Goal: Task Accomplishment & Management: Complete application form

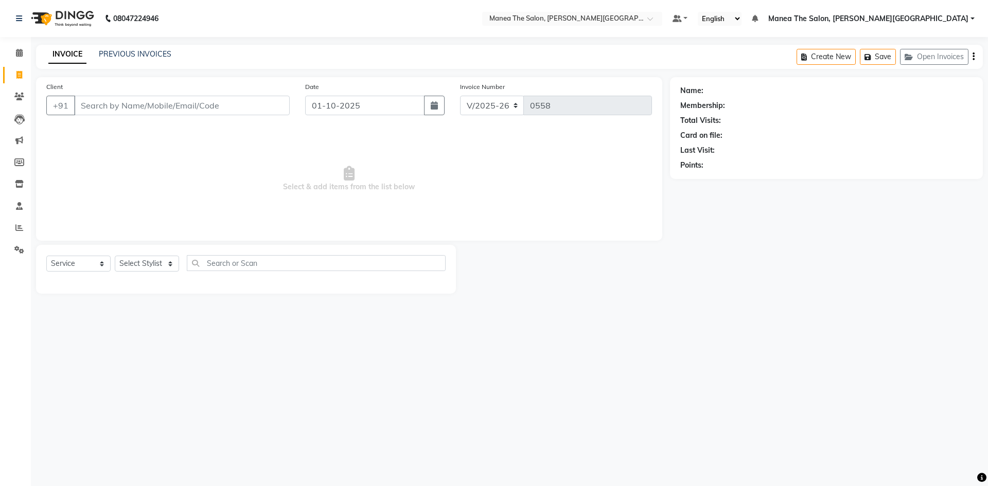
select select "8762"
select select "service"
click at [142, 108] on input "Client" at bounding box center [182, 106] width 216 height 20
click at [171, 265] on select "Select Stylist [PERSON_NAME] Manager [PERSON_NAME] [PERSON_NAME] [PERSON_NAME] …" at bounding box center [147, 264] width 64 height 16
select select "89492"
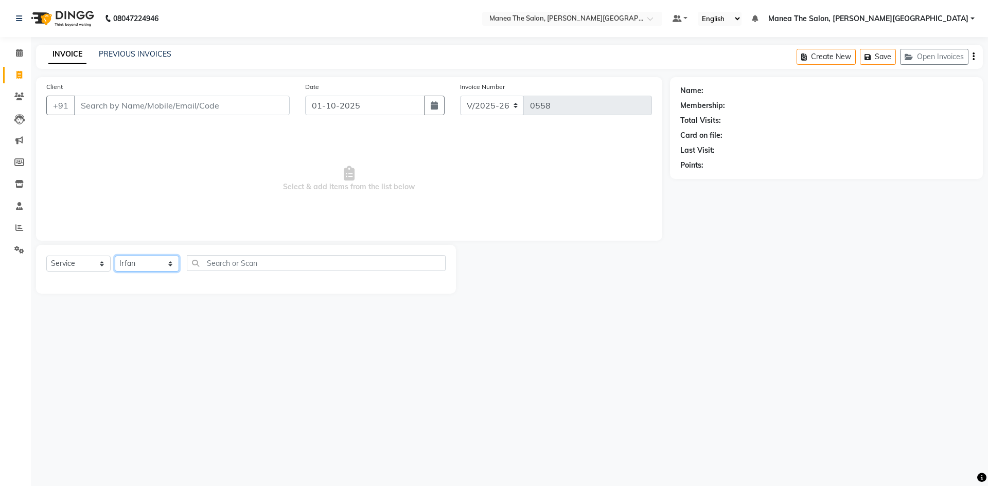
click at [115, 256] on select "Select Stylist [PERSON_NAME] Manager [PERSON_NAME] [PERSON_NAME] [PERSON_NAME] …" at bounding box center [147, 264] width 64 height 16
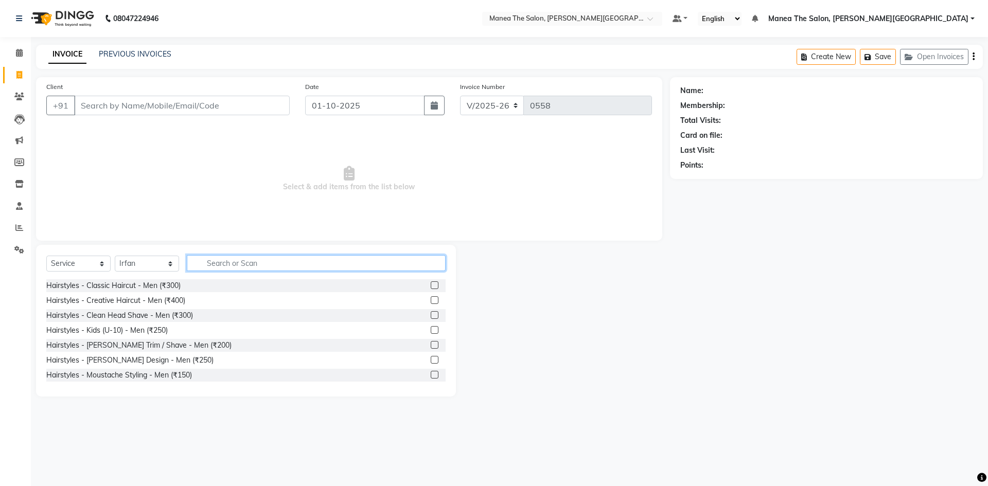
click at [219, 263] on input "text" at bounding box center [316, 263] width 259 height 16
type input "hair cut"
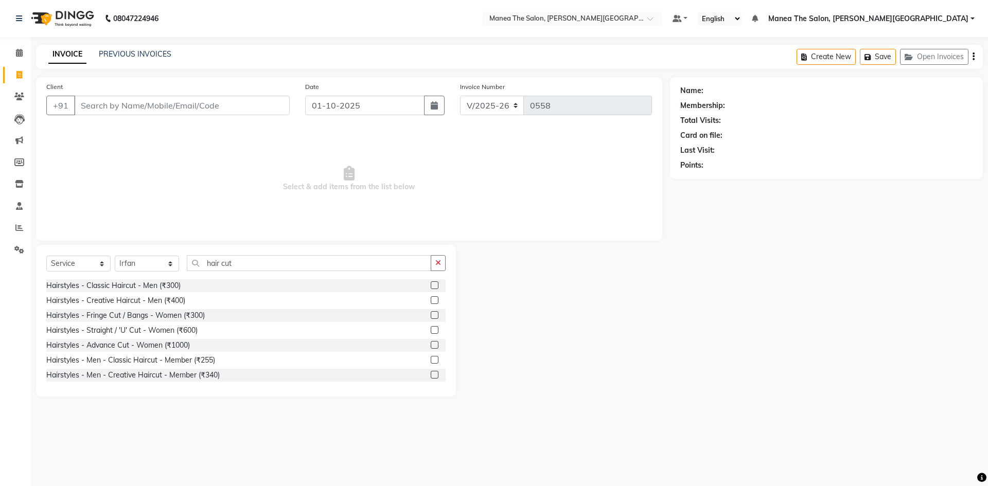
click at [431, 283] on label at bounding box center [435, 285] width 8 height 8
click at [431, 283] on input "checkbox" at bounding box center [434, 285] width 7 height 7
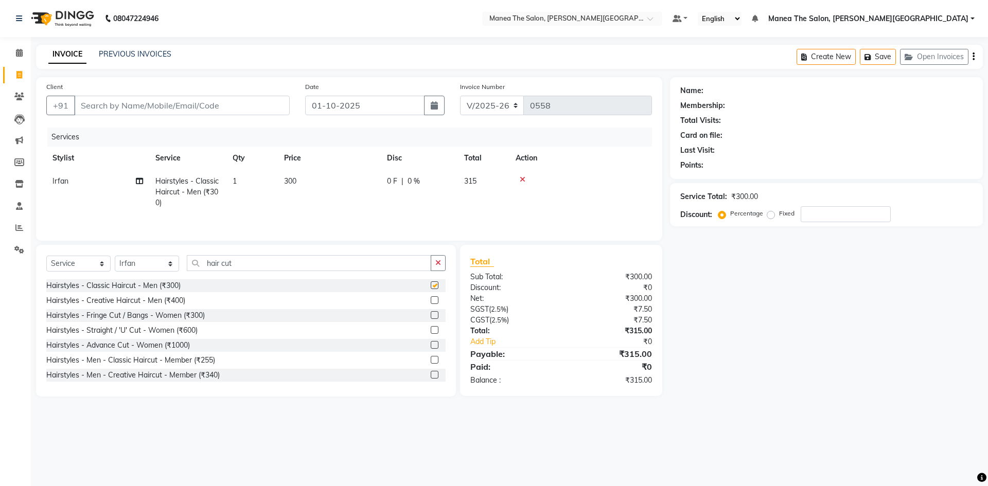
checkbox input "false"
click at [298, 175] on td "300" at bounding box center [329, 192] width 103 height 45
select select "89492"
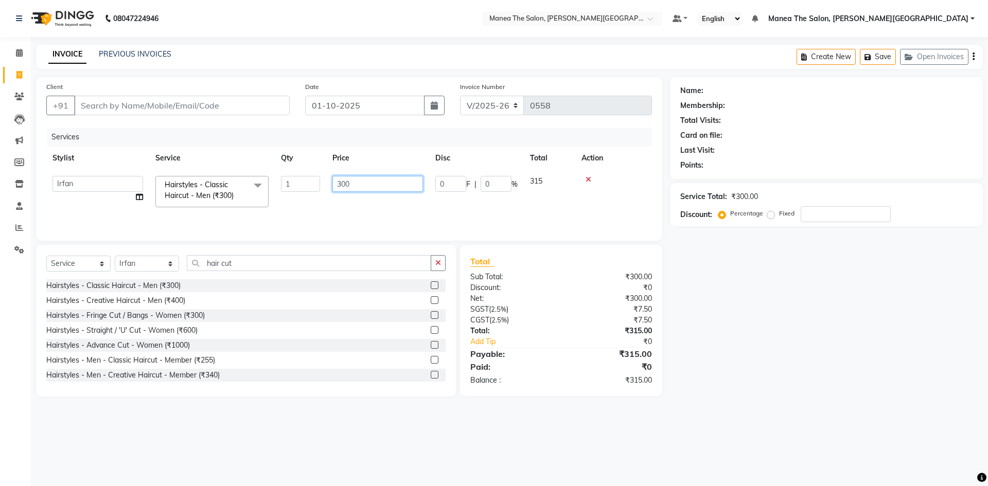
click at [364, 187] on input "300" at bounding box center [377, 184] width 91 height 16
type input "3"
type input "250"
click at [204, 136] on div "Services" at bounding box center [353, 137] width 612 height 19
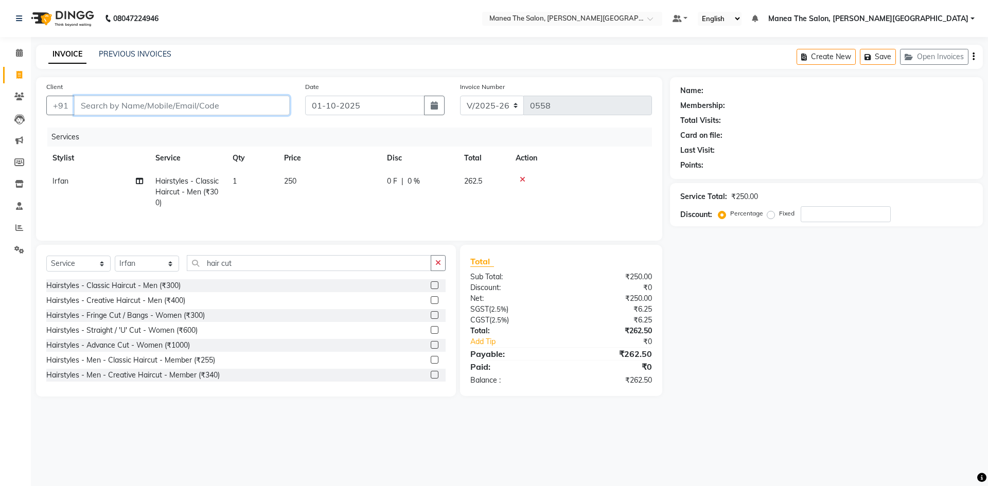
click at [129, 104] on input "Client" at bounding box center [182, 106] width 216 height 20
type input "c"
type input "0"
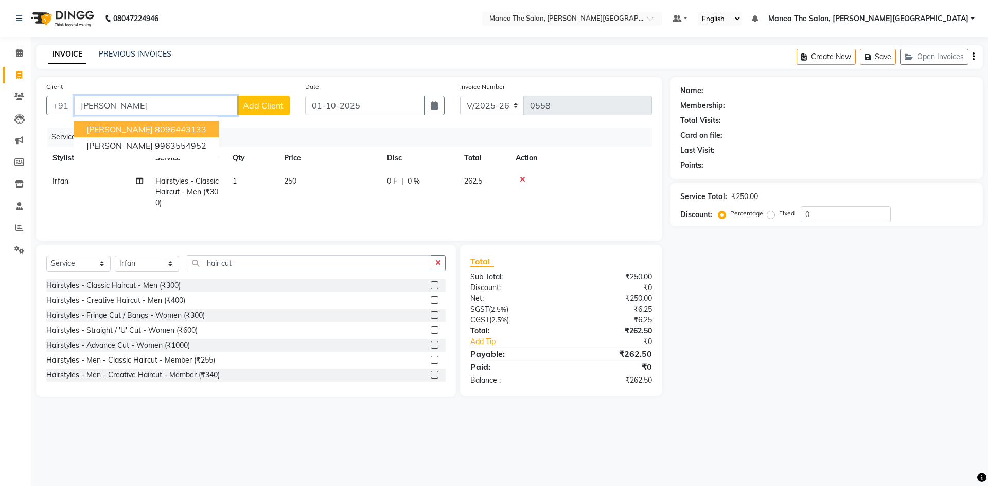
click at [165, 125] on ngb-highlight "8096443133" at bounding box center [180, 129] width 51 height 10
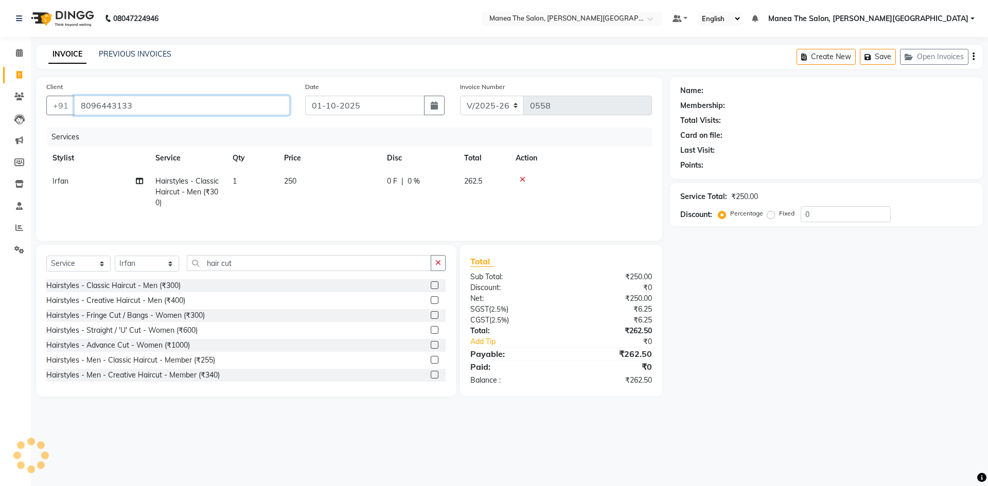
type input "8096443133"
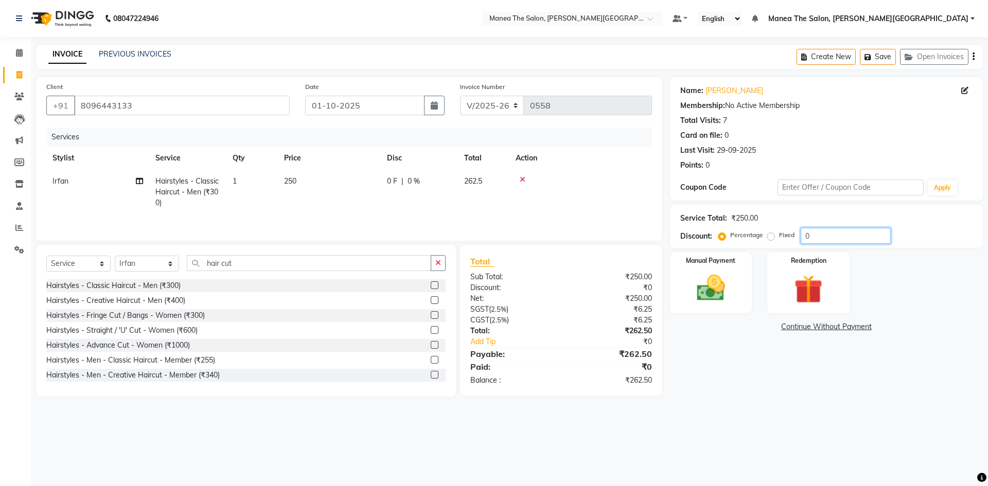
click at [816, 240] on input "0" at bounding box center [846, 236] width 90 height 16
click at [663, 281] on div "Manual Payment Redemption" at bounding box center [826, 282] width 328 height 61
click at [732, 287] on img at bounding box center [711, 288] width 48 height 34
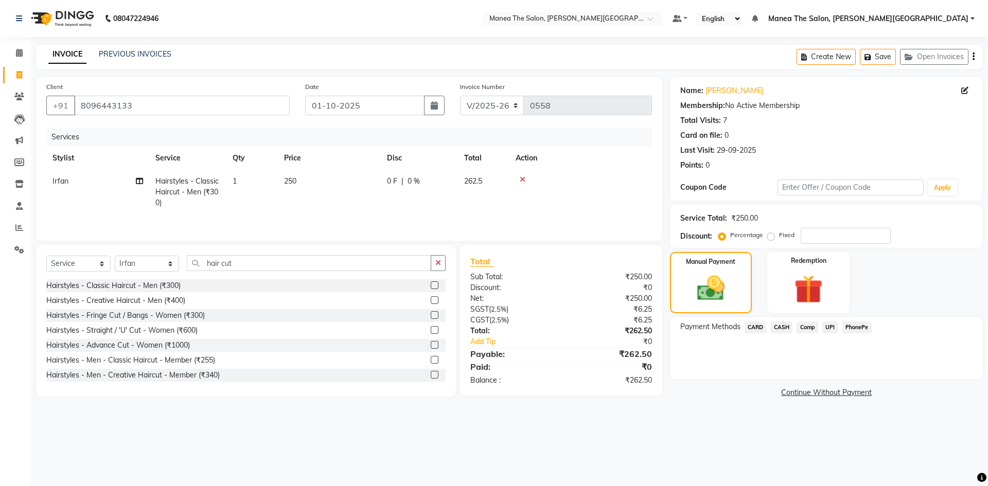
click at [832, 329] on span "UPI" at bounding box center [830, 328] width 16 height 12
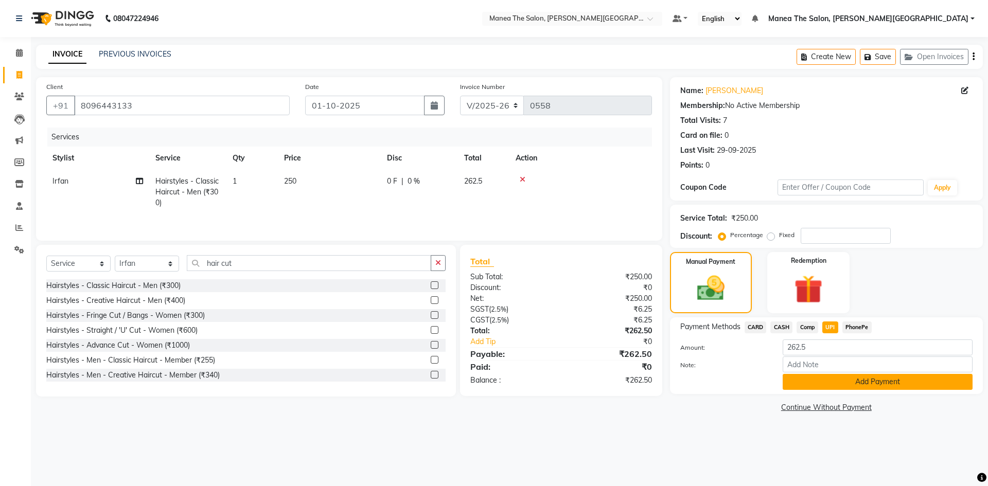
click at [830, 378] on button "Add Payment" at bounding box center [878, 382] width 190 height 16
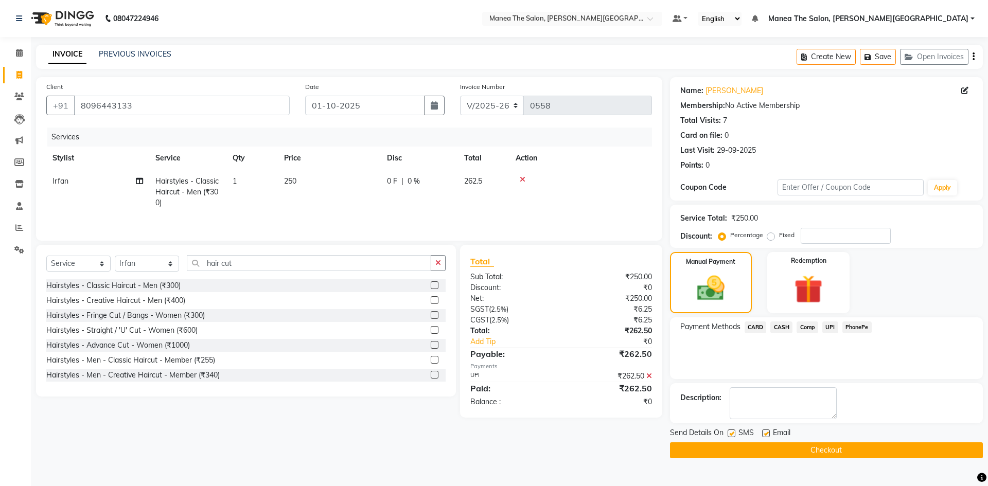
click at [766, 435] on label at bounding box center [766, 434] width 8 height 8
click at [766, 435] on input "checkbox" at bounding box center [765, 434] width 7 height 7
checkbox input "false"
click at [730, 433] on label at bounding box center [732, 434] width 8 height 8
click at [730, 433] on input "checkbox" at bounding box center [731, 434] width 7 height 7
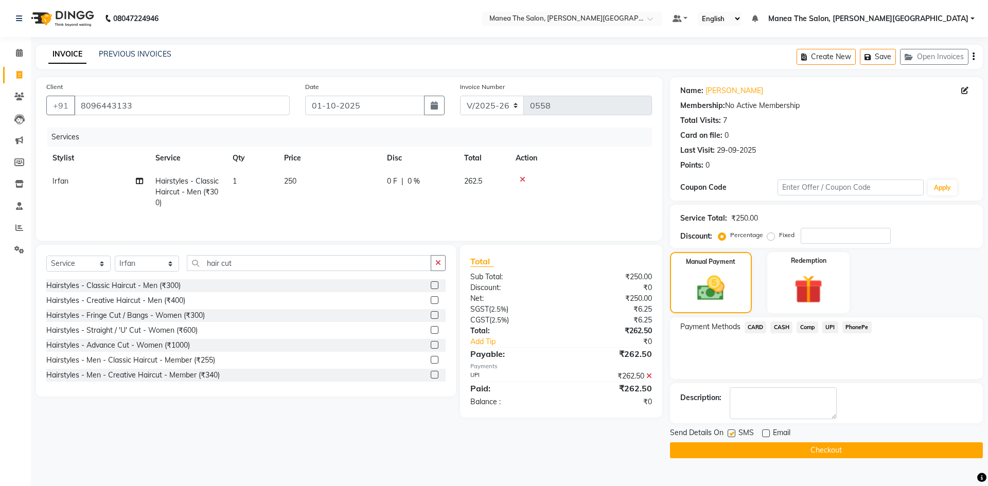
checkbox input "false"
click at [773, 454] on button "Checkout" at bounding box center [826, 450] width 313 height 16
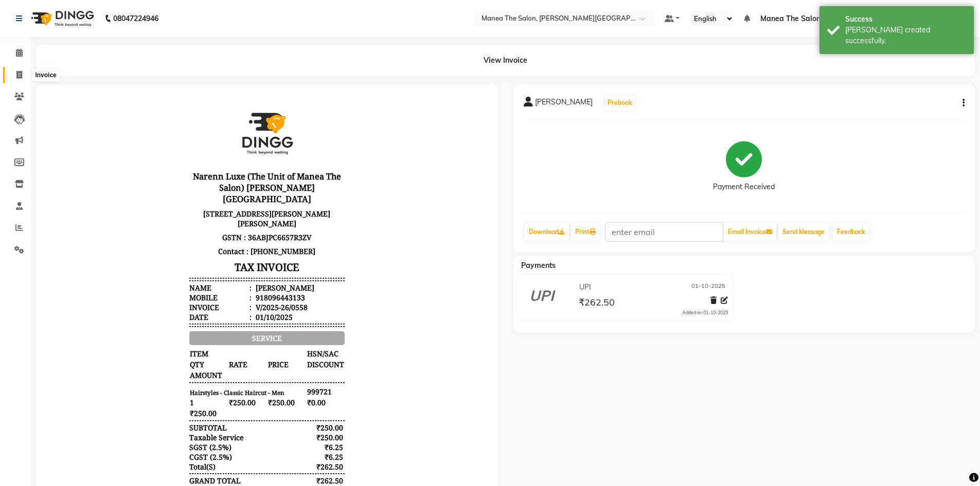
click at [17, 72] on icon at bounding box center [19, 75] width 6 height 8
select select "service"
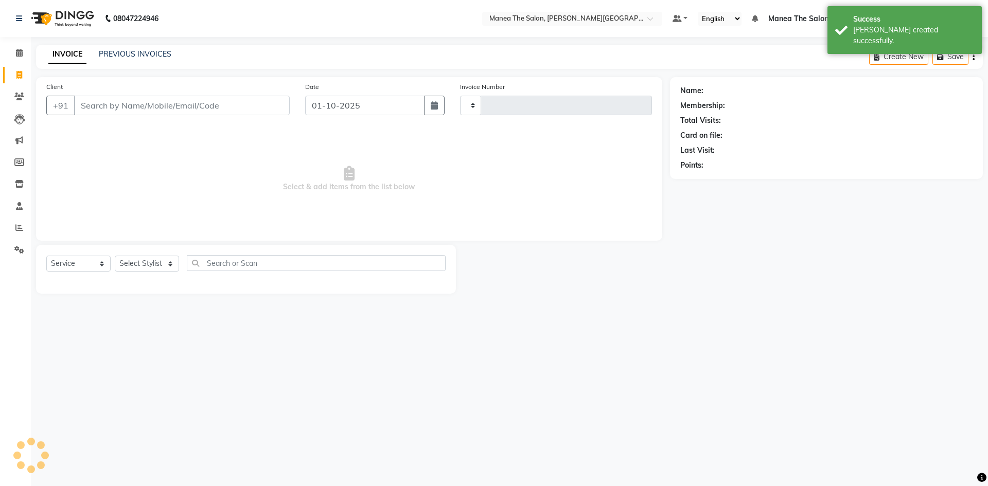
type input "0559"
select select "8762"
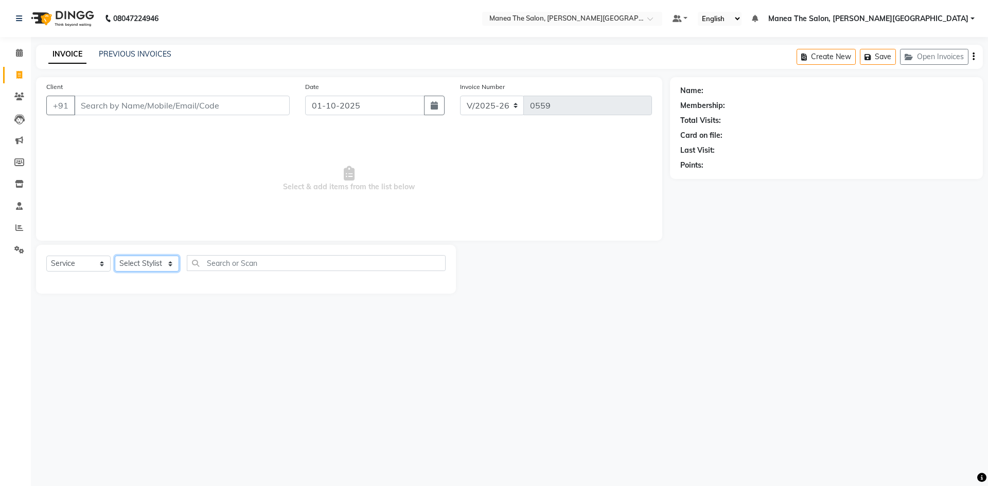
click at [159, 264] on select "Select Stylist [PERSON_NAME] Manager [PERSON_NAME] [PERSON_NAME] [PERSON_NAME] …" at bounding box center [147, 264] width 64 height 16
select select "89488"
click at [115, 256] on select "Select Stylist [PERSON_NAME] Manager [PERSON_NAME] [PERSON_NAME] [PERSON_NAME] …" at bounding box center [147, 264] width 64 height 16
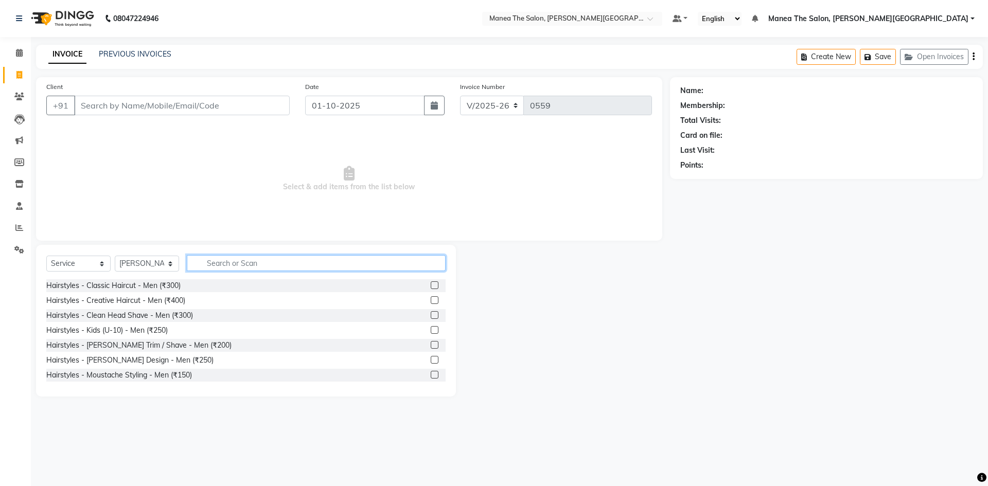
click at [224, 264] on input "text" at bounding box center [316, 263] width 259 height 16
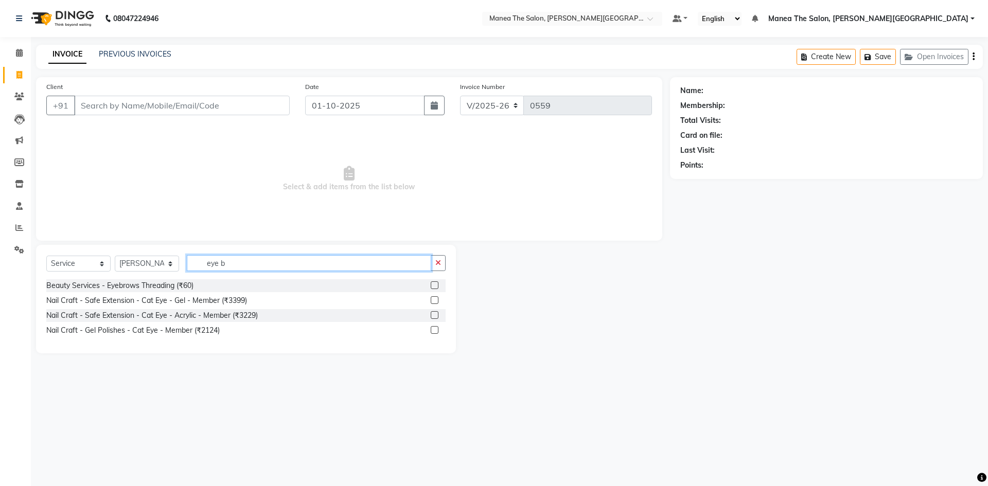
type input "eye b"
click at [432, 285] on label at bounding box center [435, 285] width 8 height 8
click at [432, 285] on input "checkbox" at bounding box center [434, 285] width 7 height 7
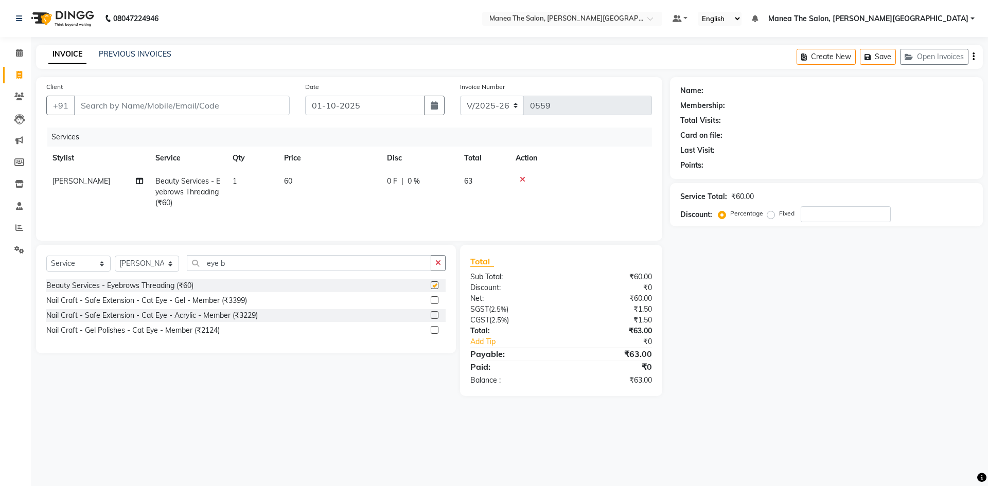
checkbox input "false"
click at [440, 263] on icon "button" at bounding box center [438, 262] width 6 height 7
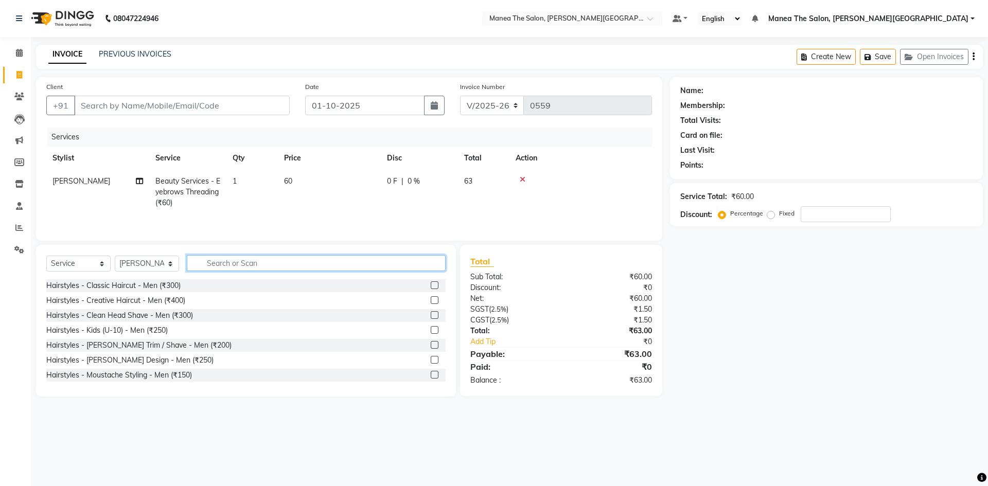
click at [226, 258] on input "text" at bounding box center [316, 263] width 259 height 16
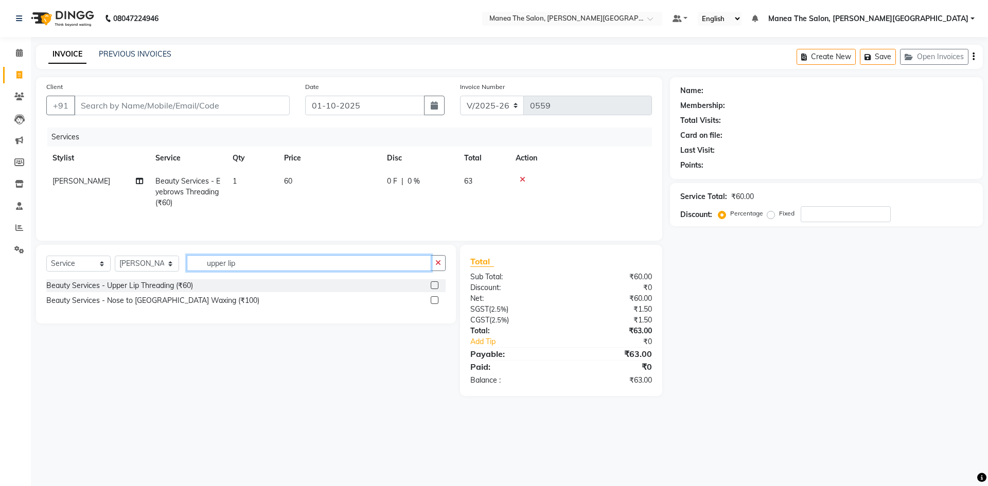
type input "upper lip"
click at [431, 285] on label at bounding box center [435, 285] width 8 height 8
click at [431, 285] on input "checkbox" at bounding box center [434, 285] width 7 height 7
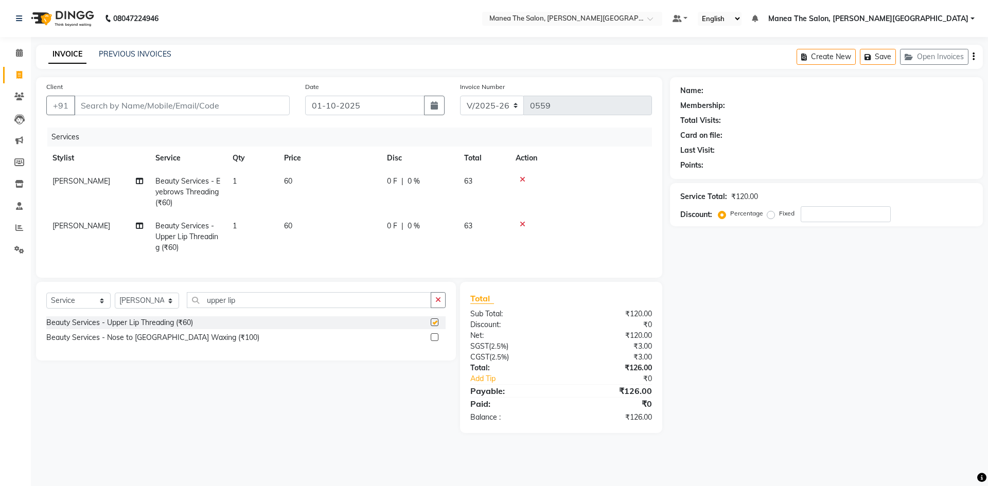
checkbox input "false"
click at [176, 105] on input "Client" at bounding box center [182, 106] width 216 height 20
click at [151, 110] on input "Client" at bounding box center [182, 106] width 216 height 20
click at [181, 102] on input "Client" at bounding box center [182, 106] width 216 height 20
type input "7"
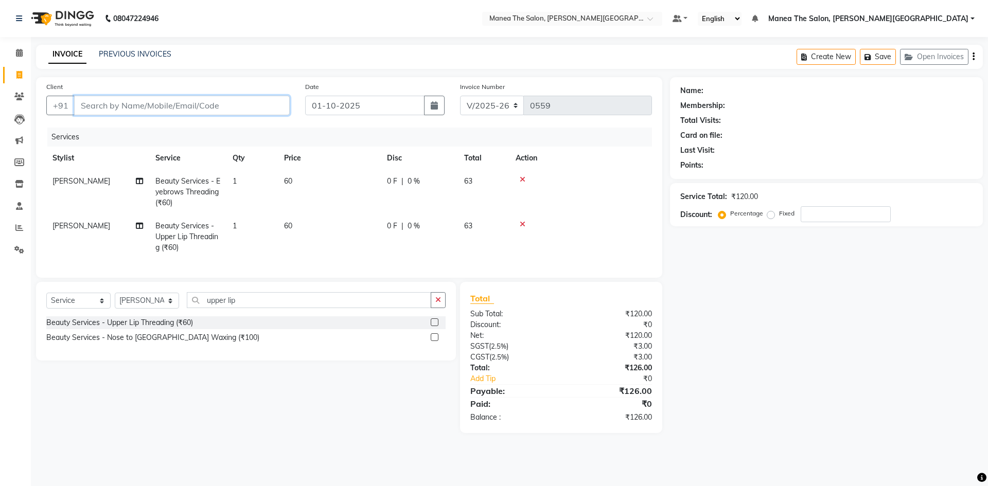
type input "0"
type input "7660837008"
click at [267, 111] on button "Add Client" at bounding box center [263, 106] width 53 height 20
select select "22"
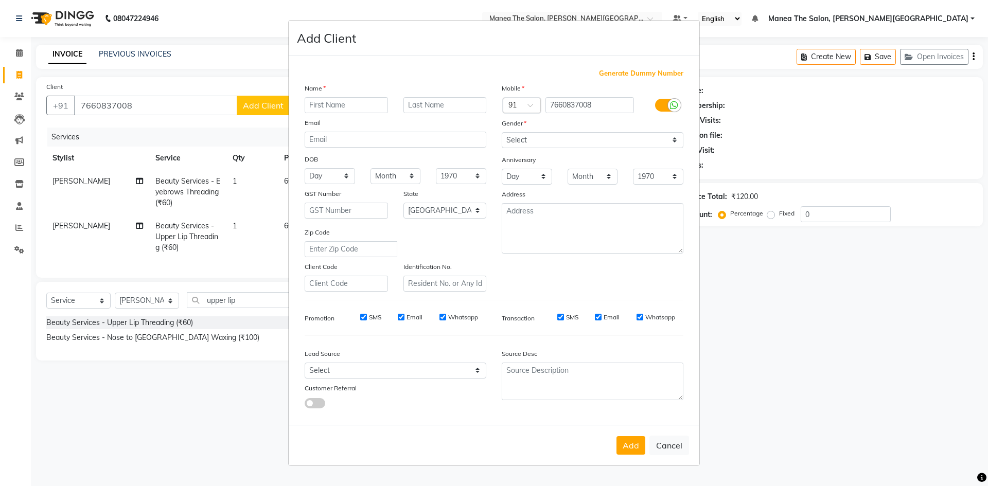
click at [328, 109] on input "text" at bounding box center [346, 105] width 83 height 16
type input "Ms.Usha"
click at [558, 140] on select "Select [DEMOGRAPHIC_DATA] [DEMOGRAPHIC_DATA] Other Prefer Not To Say" at bounding box center [593, 140] width 182 height 16
select select "[DEMOGRAPHIC_DATA]"
click at [502, 132] on select "Select [DEMOGRAPHIC_DATA] [DEMOGRAPHIC_DATA] Other Prefer Not To Say" at bounding box center [593, 140] width 182 height 16
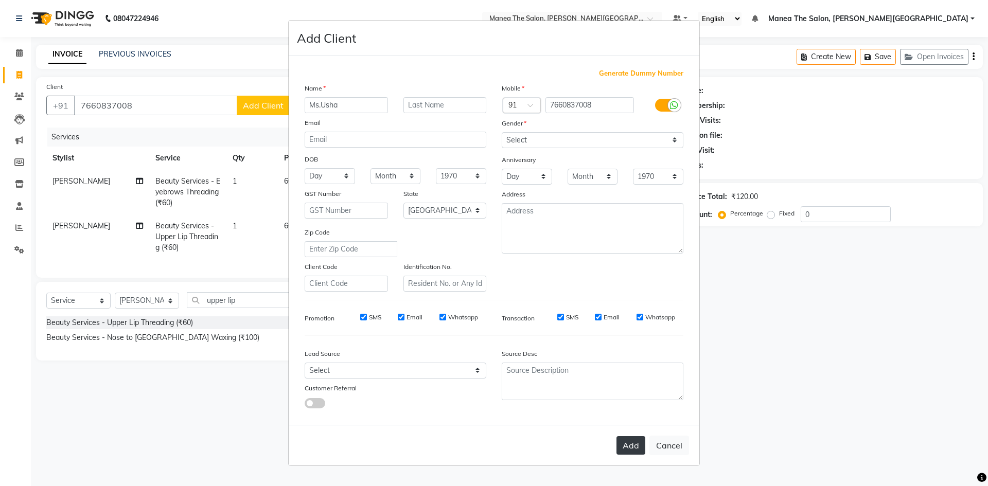
click at [632, 447] on button "Add" at bounding box center [630, 445] width 29 height 19
select select
select select "null"
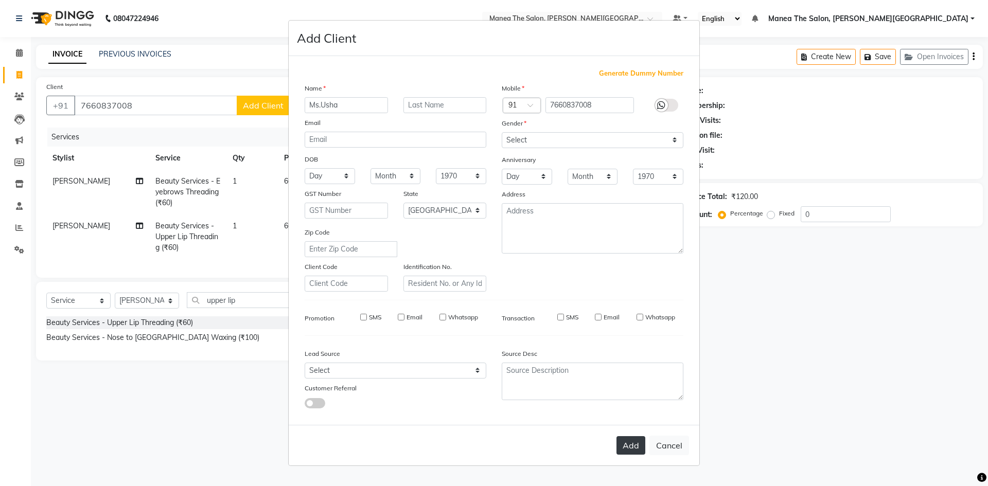
select select
checkbox input "false"
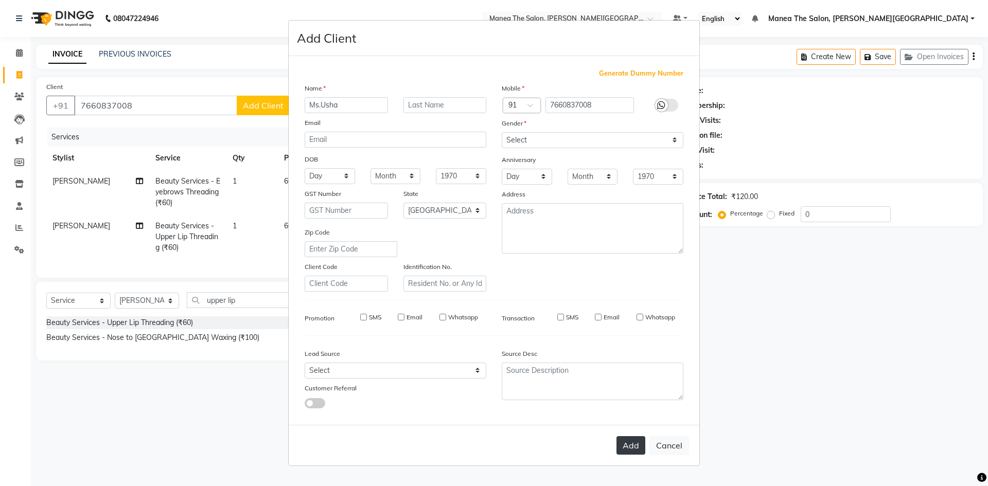
checkbox input "false"
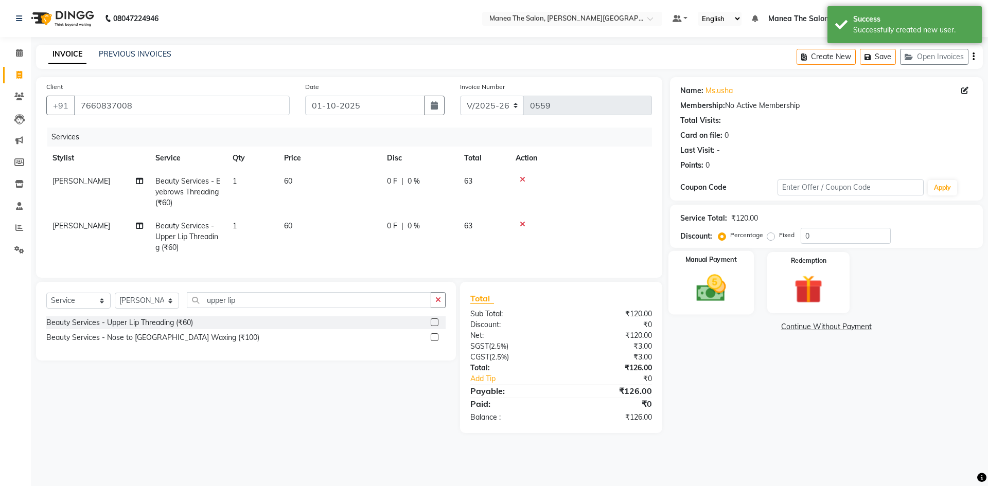
click at [717, 295] on img at bounding box center [711, 288] width 48 height 34
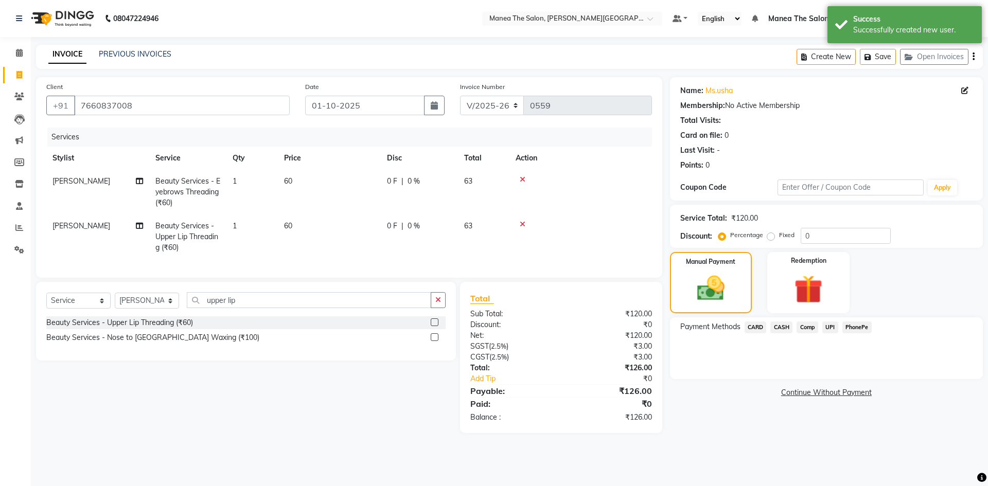
click at [831, 330] on span "UPI" at bounding box center [830, 328] width 16 height 12
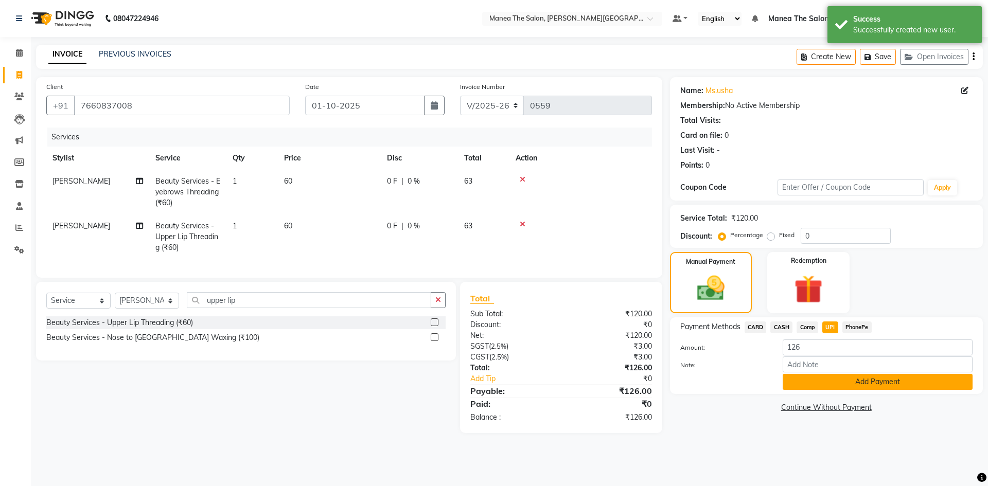
click at [838, 382] on button "Add Payment" at bounding box center [878, 382] width 190 height 16
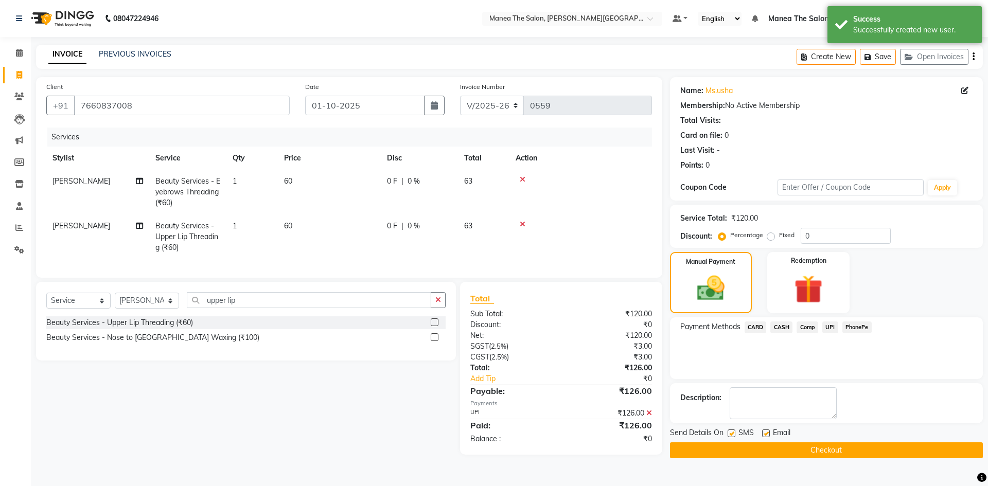
click at [770, 447] on button "Checkout" at bounding box center [826, 450] width 313 height 16
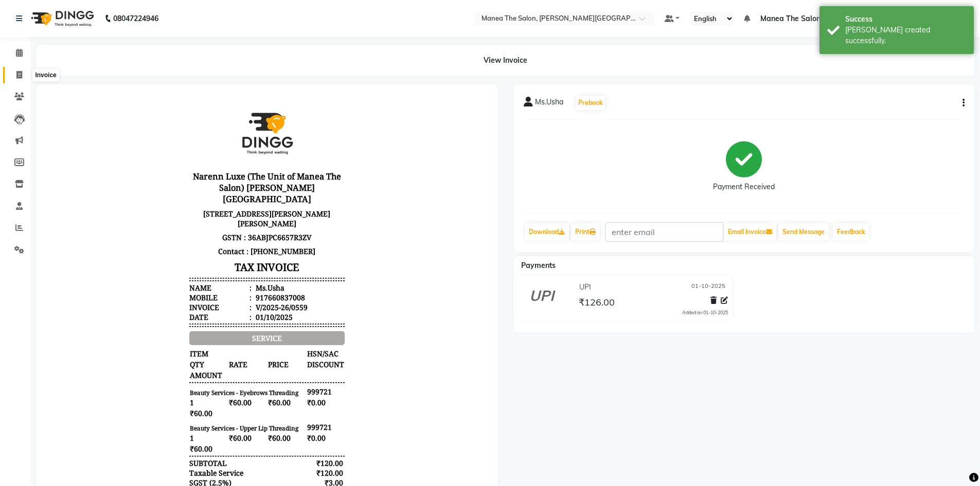
click at [24, 79] on span at bounding box center [19, 75] width 18 height 12
select select "8762"
select select "service"
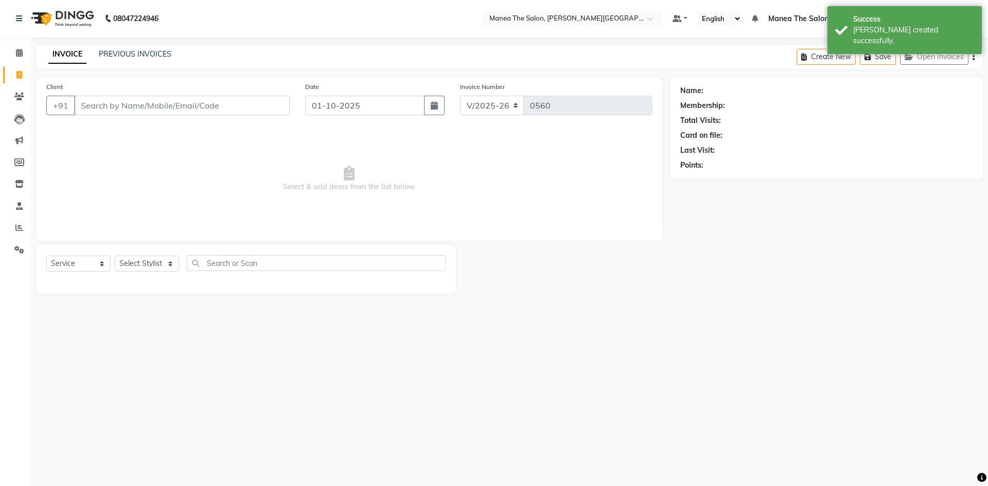
click at [125, 48] on div "INVOICE PREVIOUS INVOICES Create New Save Open Invoices" at bounding box center [509, 57] width 947 height 24
click at [127, 52] on link "PREVIOUS INVOICES" at bounding box center [135, 53] width 73 height 9
